Goal: Information Seeking & Learning: Learn about a topic

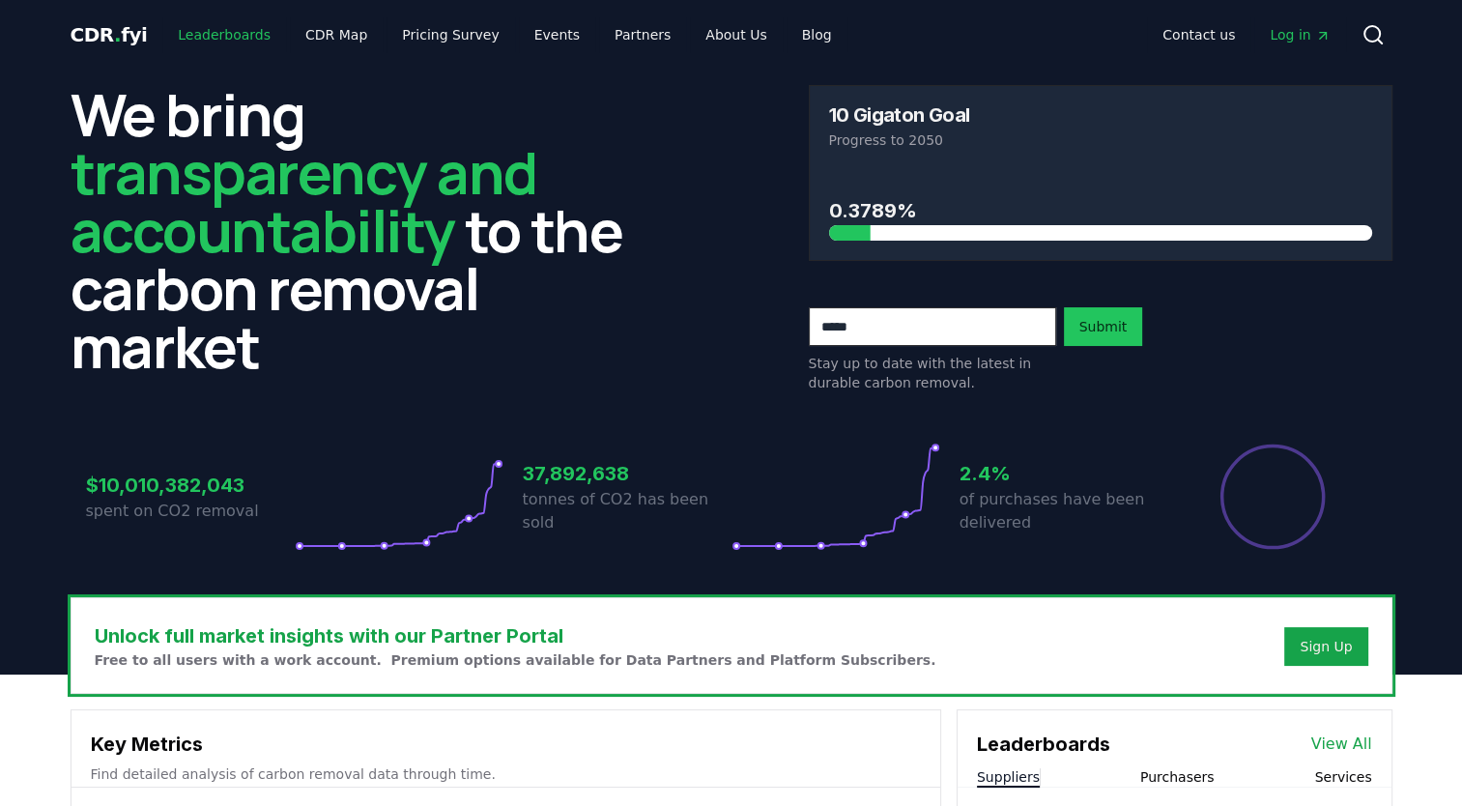
click at [236, 35] on link "Leaderboards" at bounding box center [224, 34] width 124 height 35
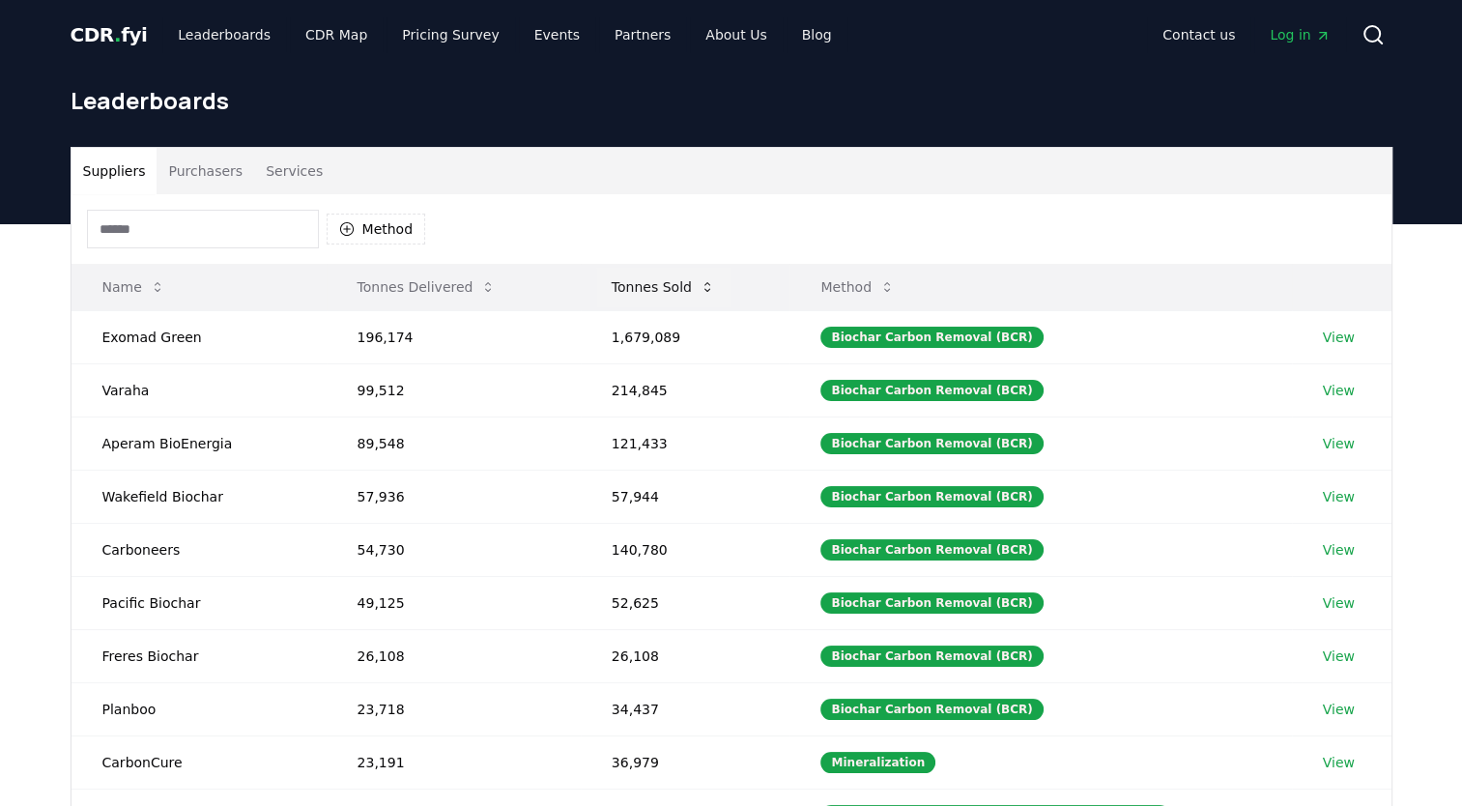
click at [635, 296] on button "Tonnes Sold" at bounding box center [663, 287] width 134 height 39
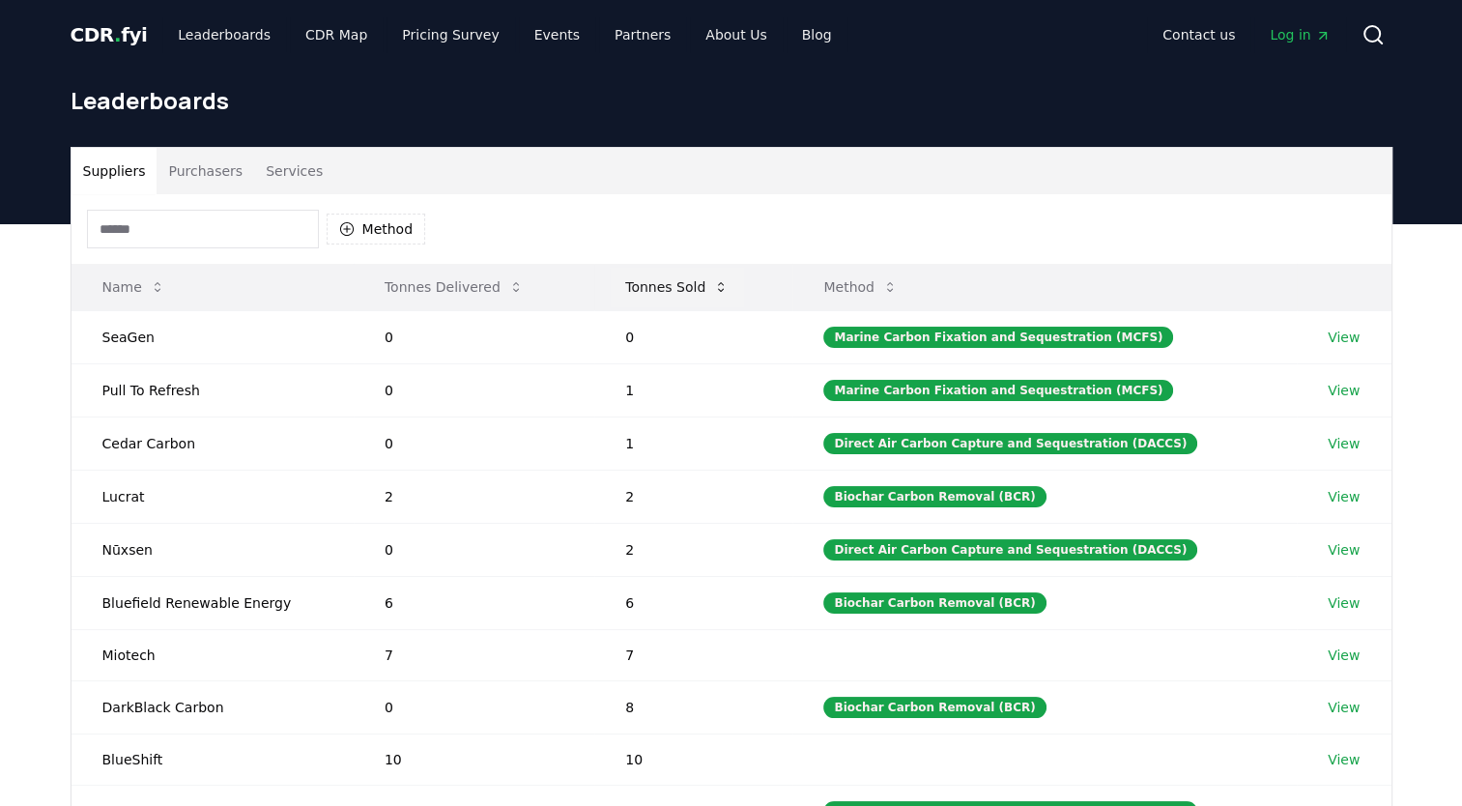
click at [635, 296] on button "Tonnes Sold" at bounding box center [677, 287] width 134 height 39
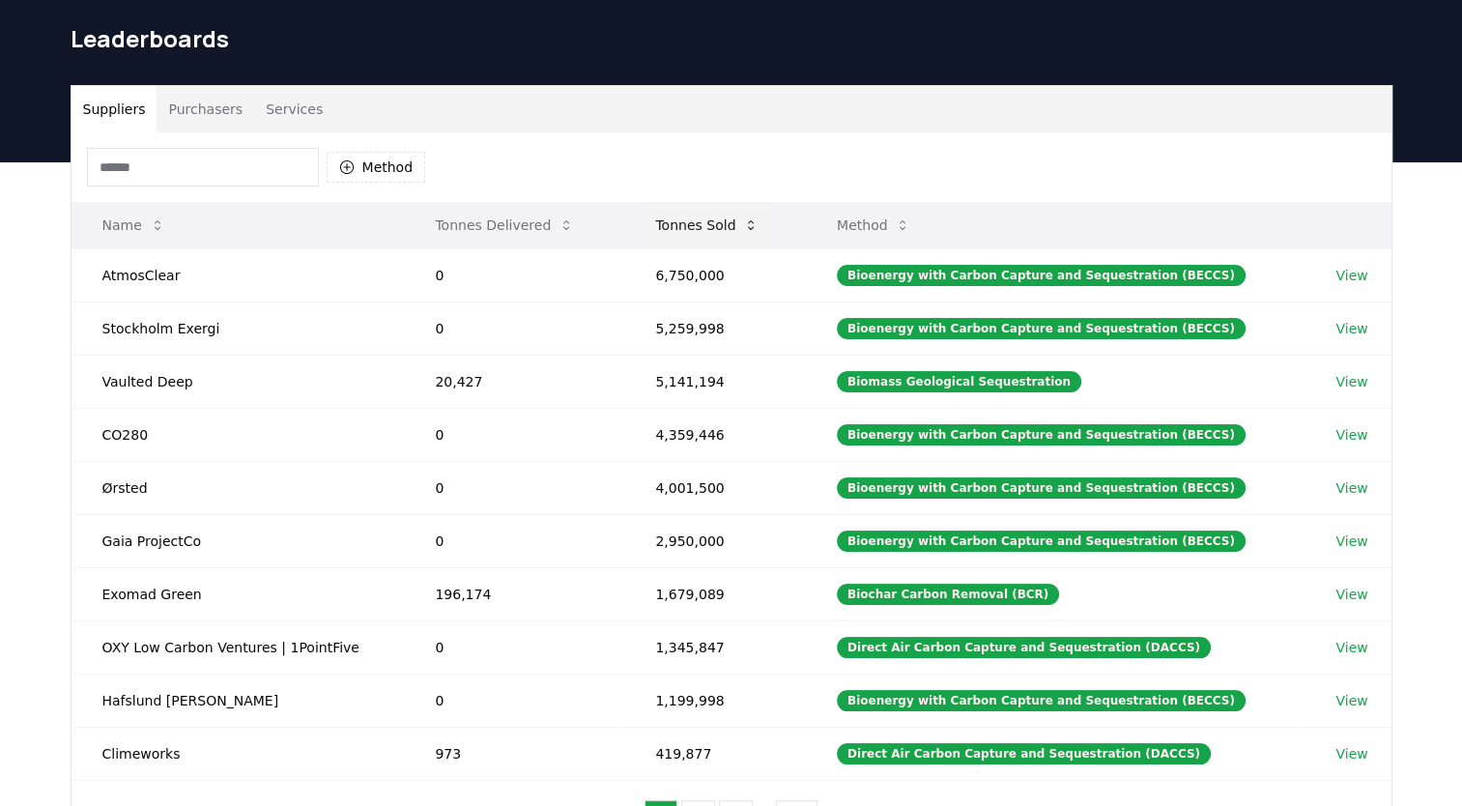
scroll to position [56, 0]
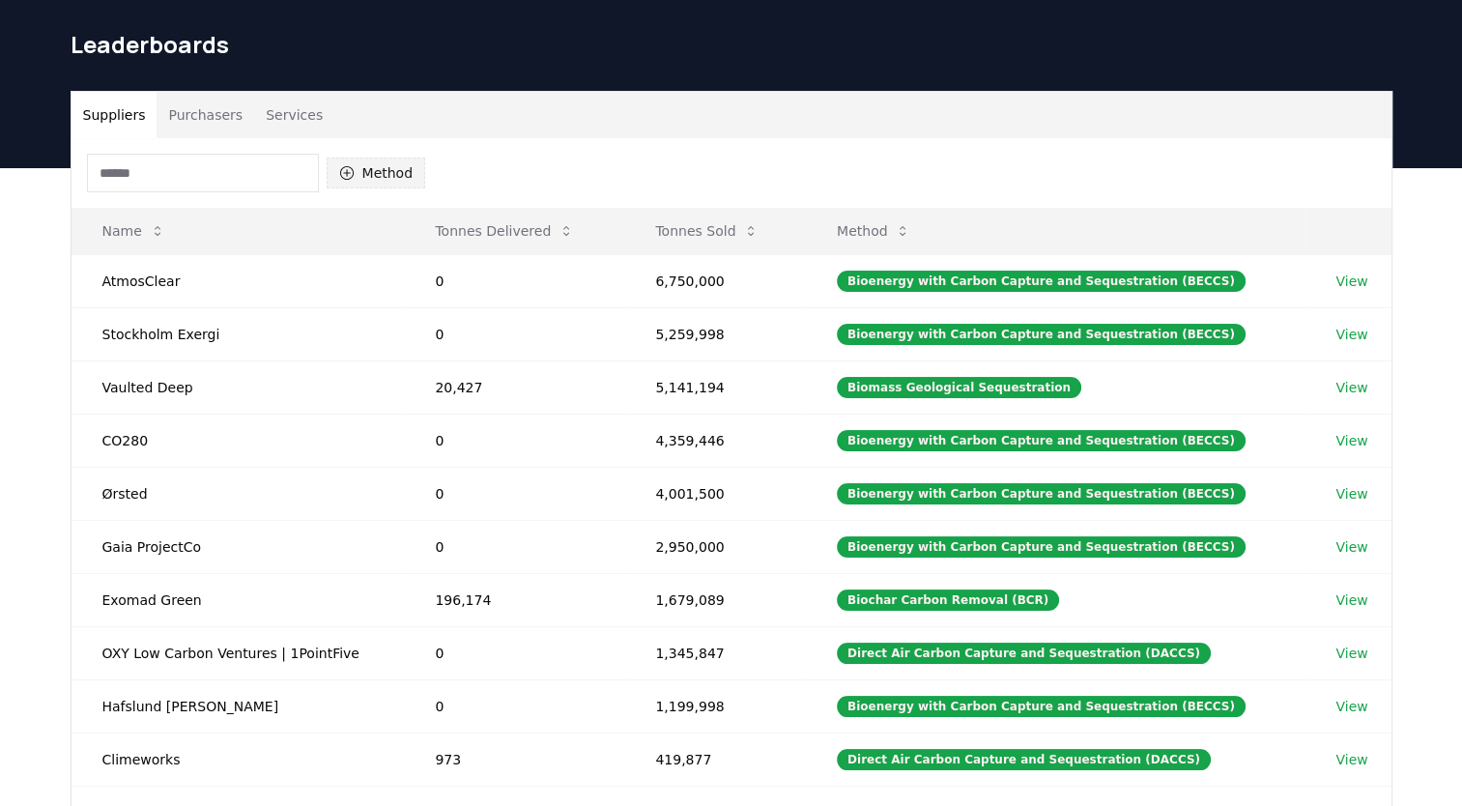
click at [390, 165] on button "Method" at bounding box center [377, 172] width 100 height 31
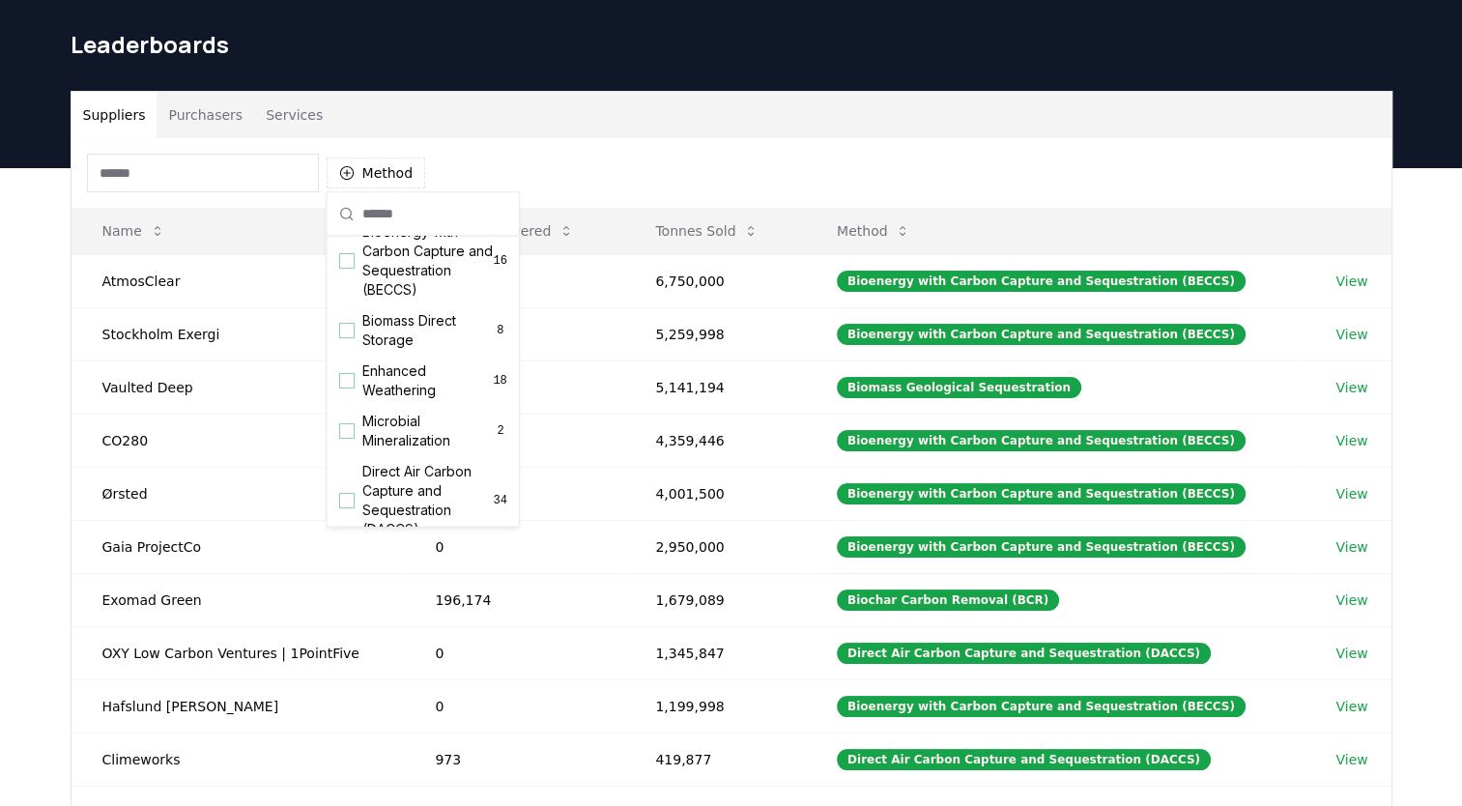
scroll to position [249, 0]
click at [395, 377] on span "Enhanced Weathering" at bounding box center [427, 375] width 130 height 39
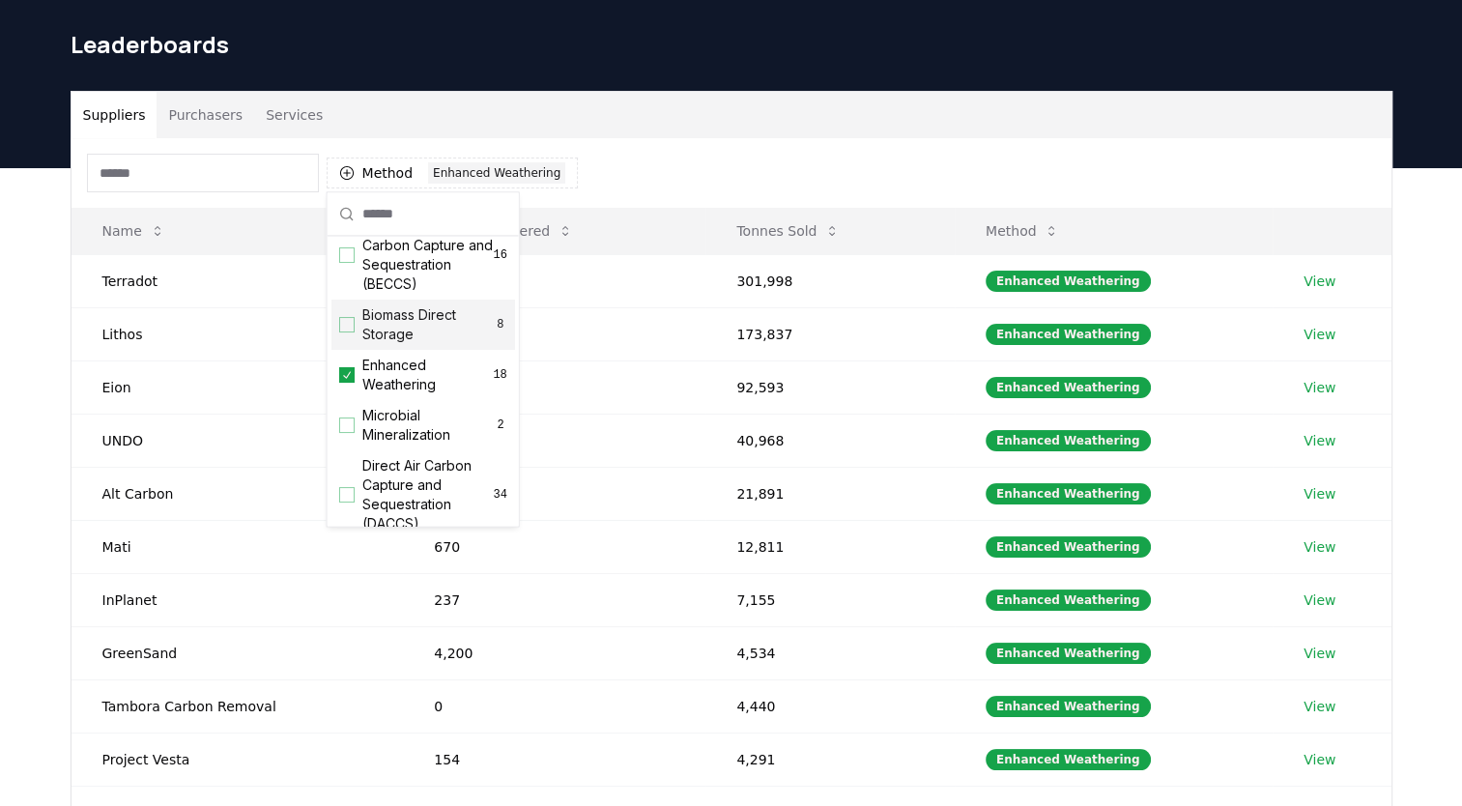
click at [714, 122] on div "Suppliers Purchasers Services" at bounding box center [732, 115] width 1320 height 46
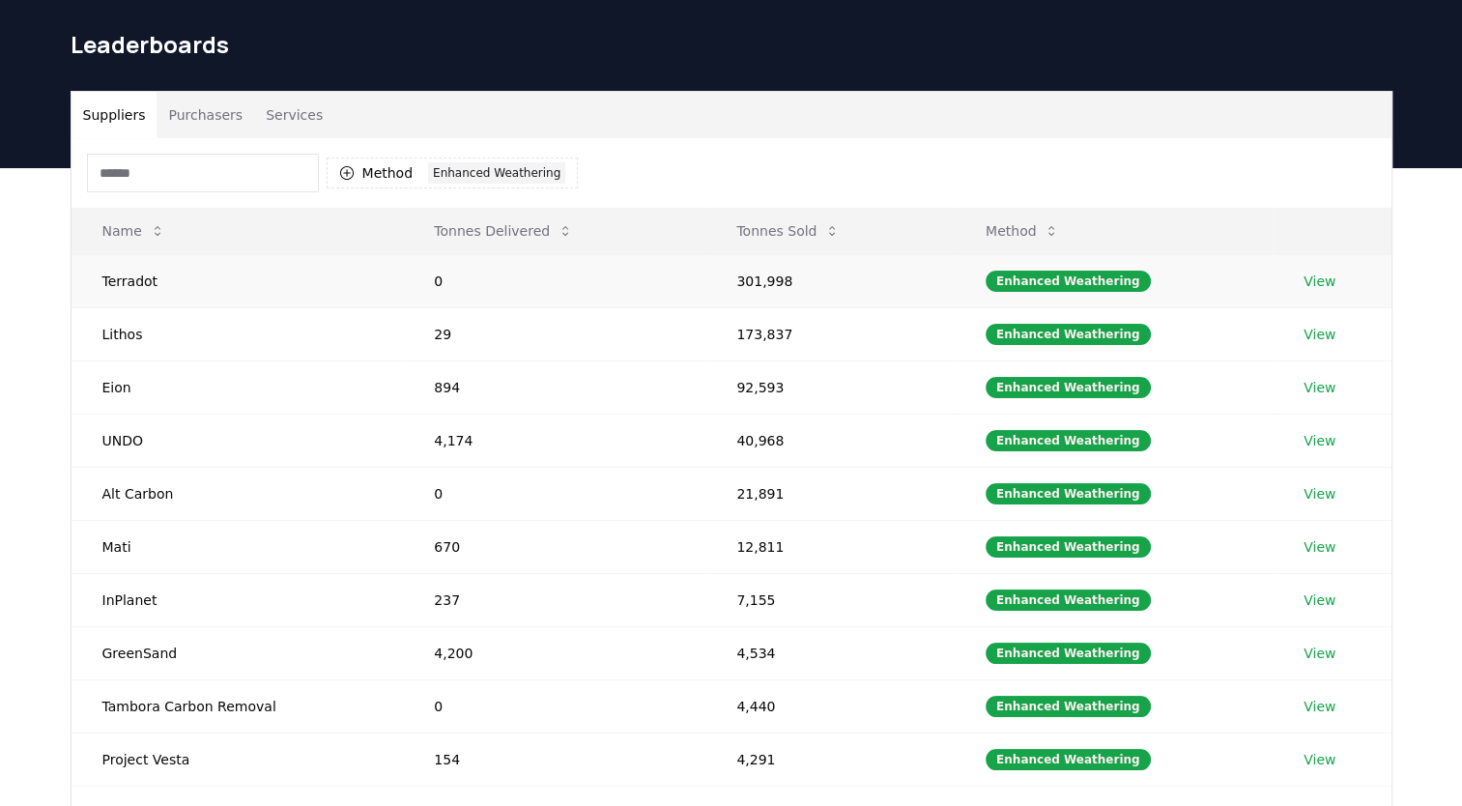
click at [1304, 284] on link "View" at bounding box center [1319, 281] width 32 height 19
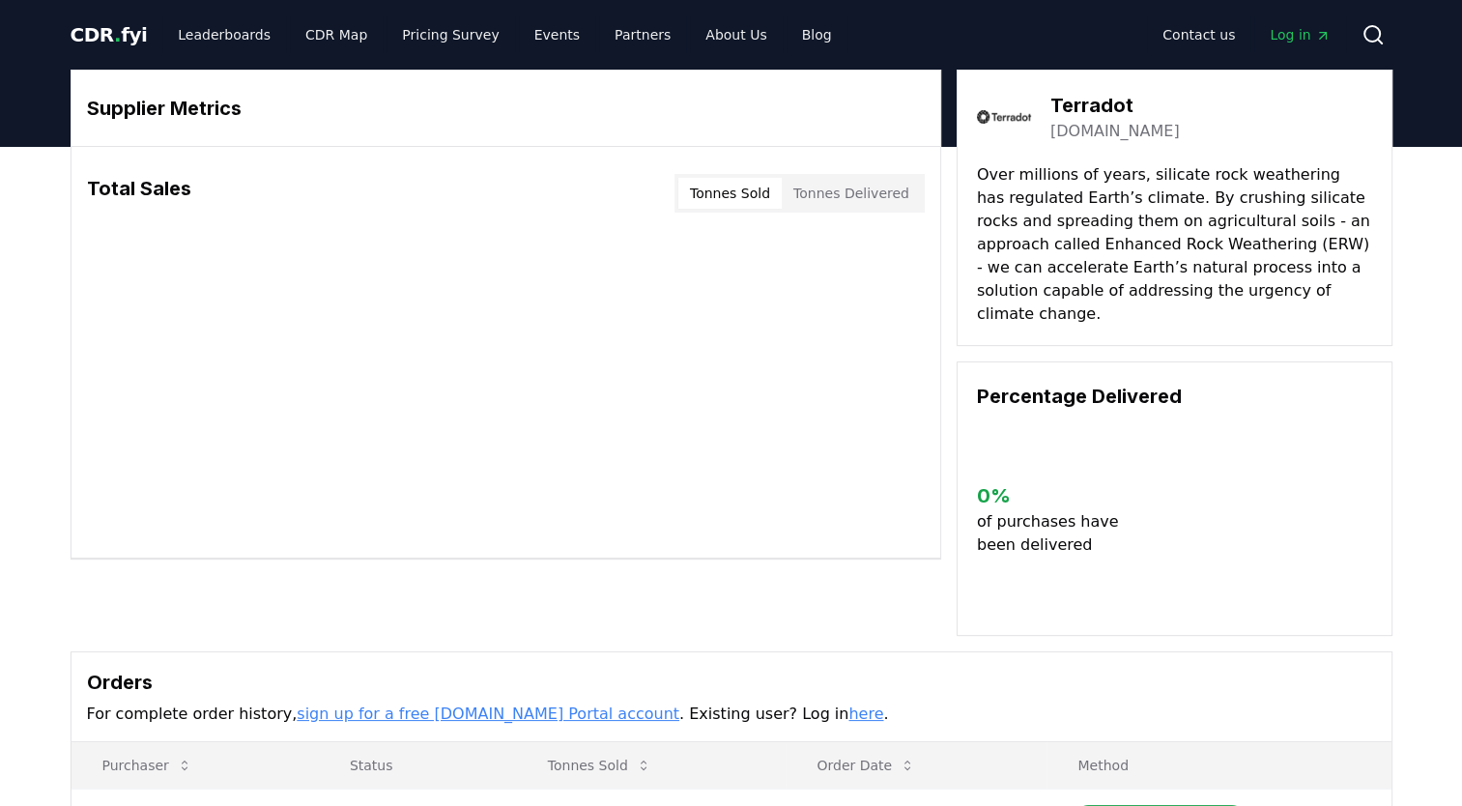
scroll to position [504, 0]
